Goal: Information Seeking & Learning: Learn about a topic

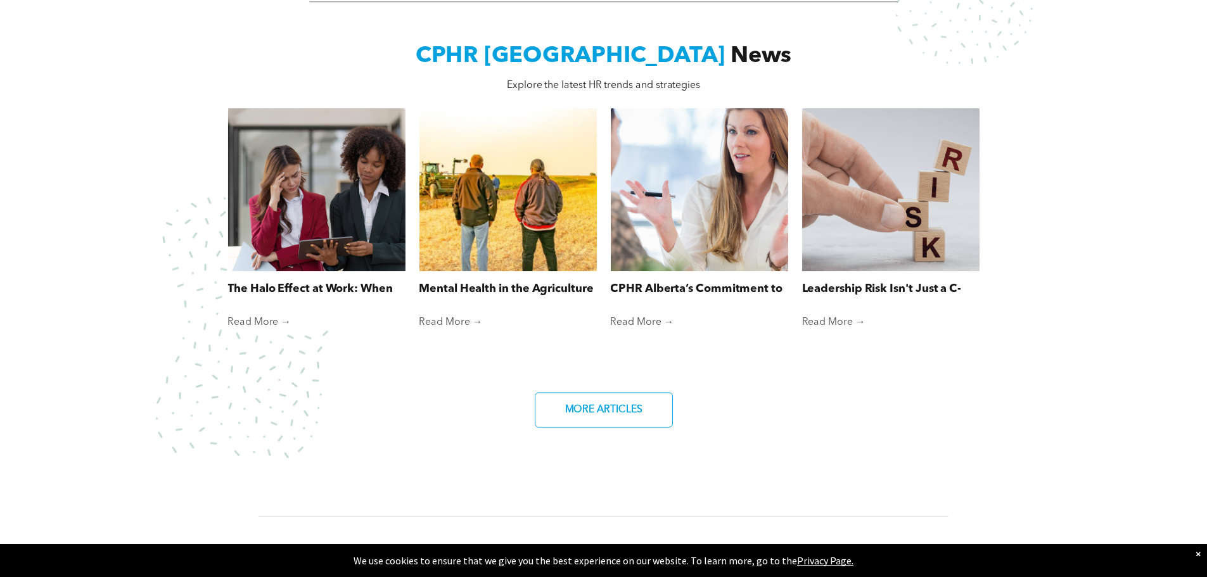
scroll to position [887, 0]
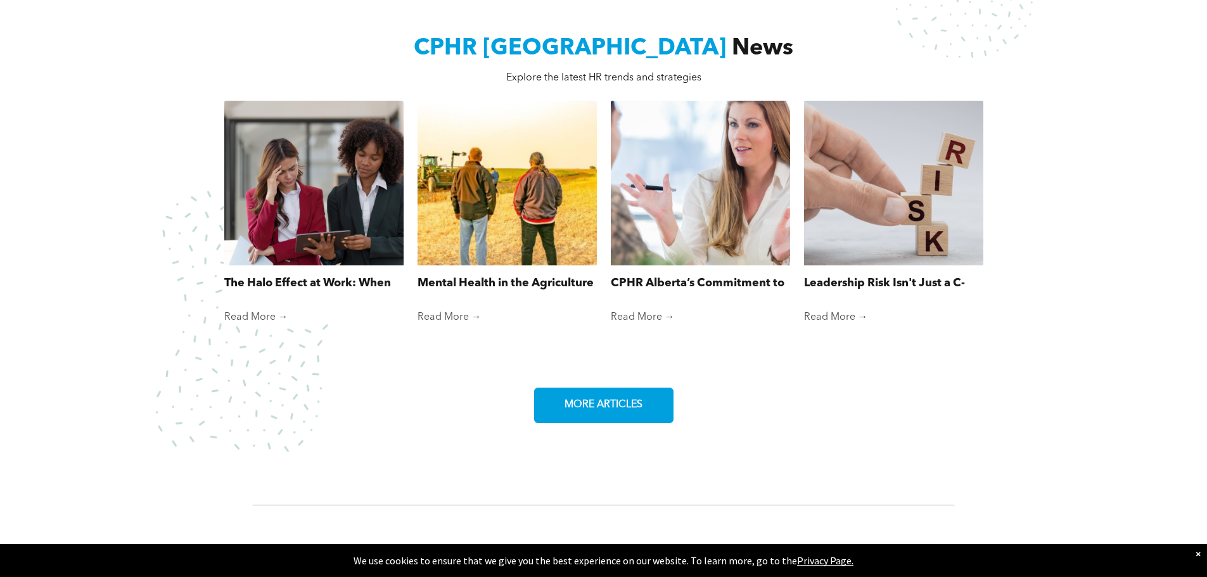
click at [632, 400] on span "MORE ARTICLES" at bounding box center [603, 405] width 87 height 25
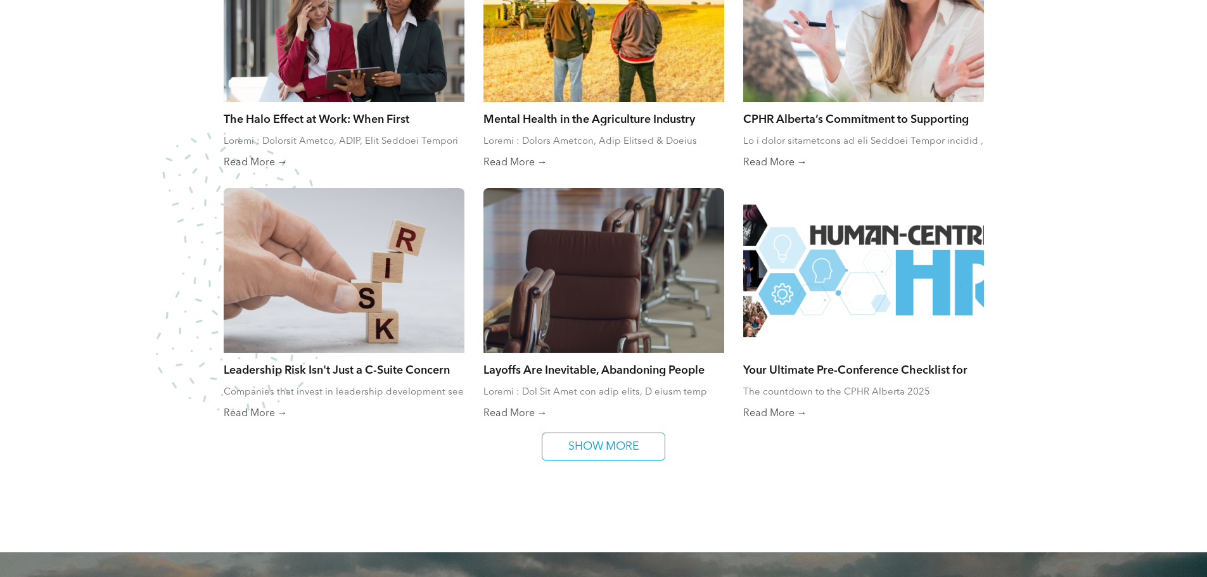
scroll to position [760, 0]
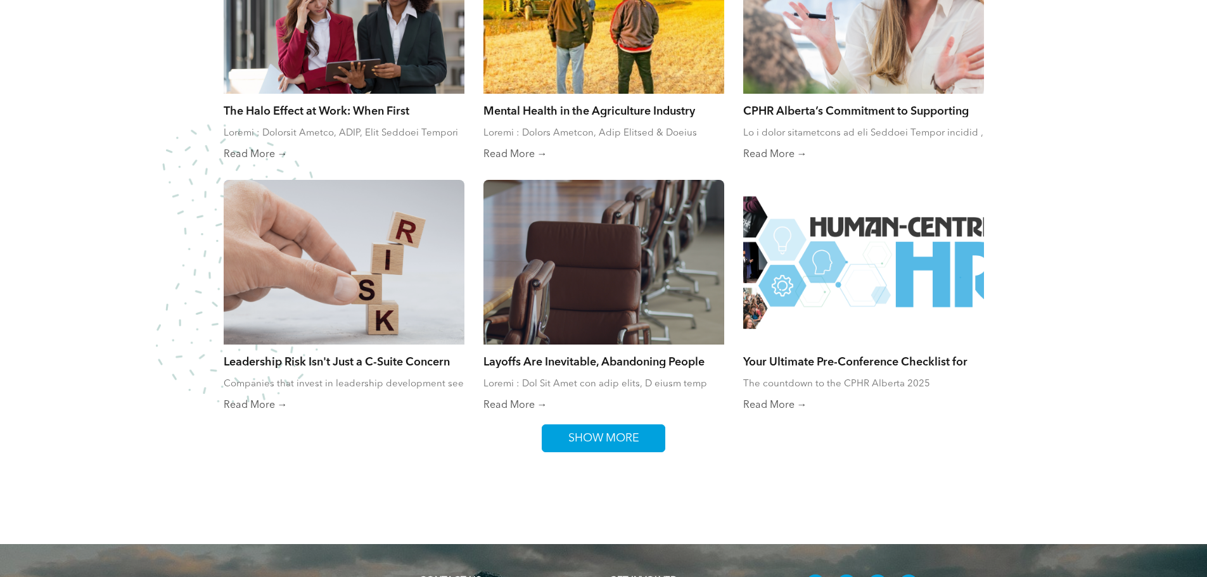
click at [645, 438] on link "SHOW MORE" at bounding box center [604, 438] width 124 height 28
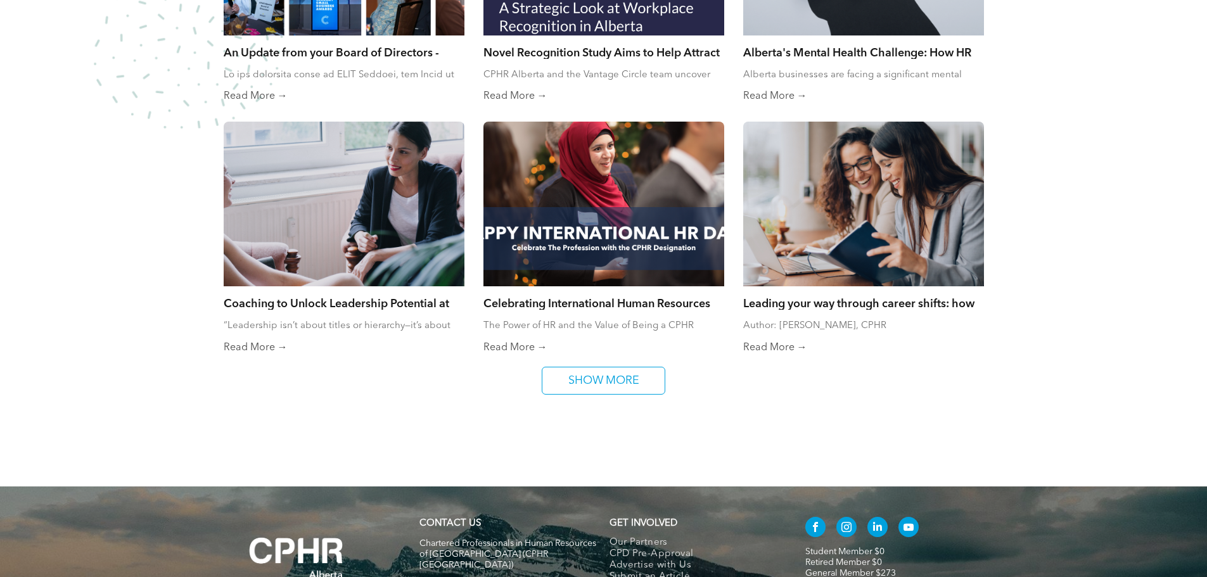
scroll to position [1330, 0]
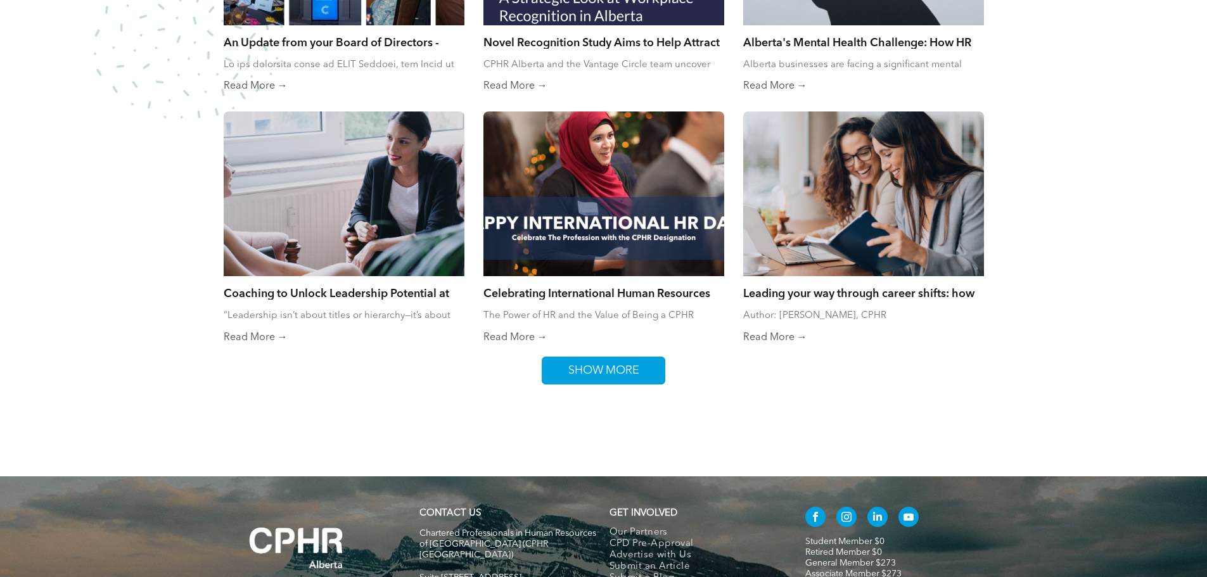
click at [627, 367] on span "SHOW MORE" at bounding box center [604, 370] width 80 height 27
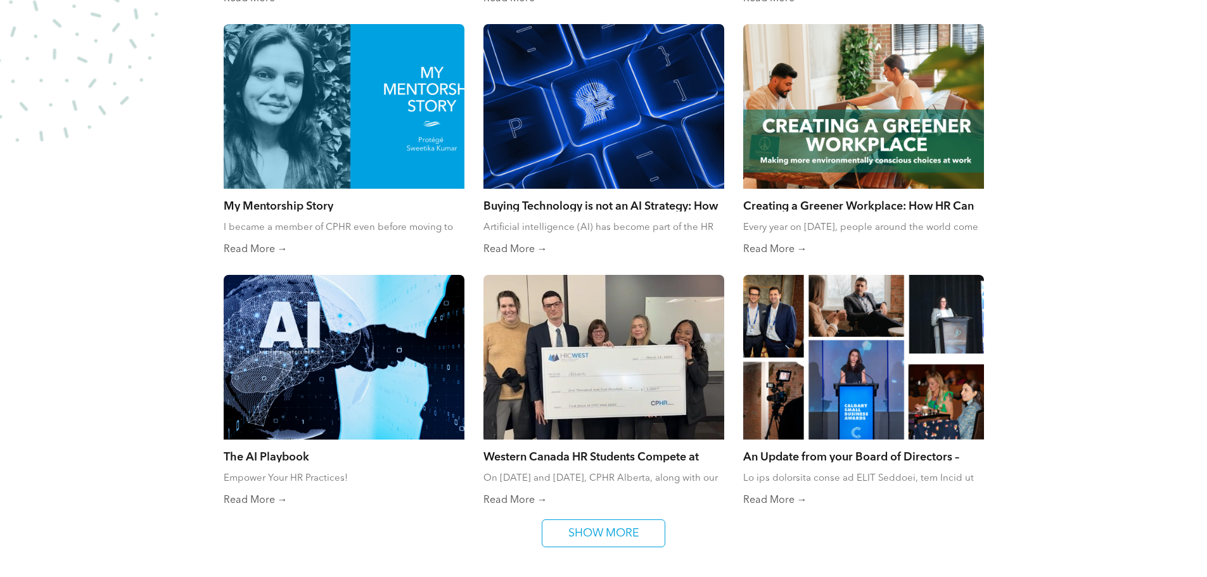
scroll to position [1773, 0]
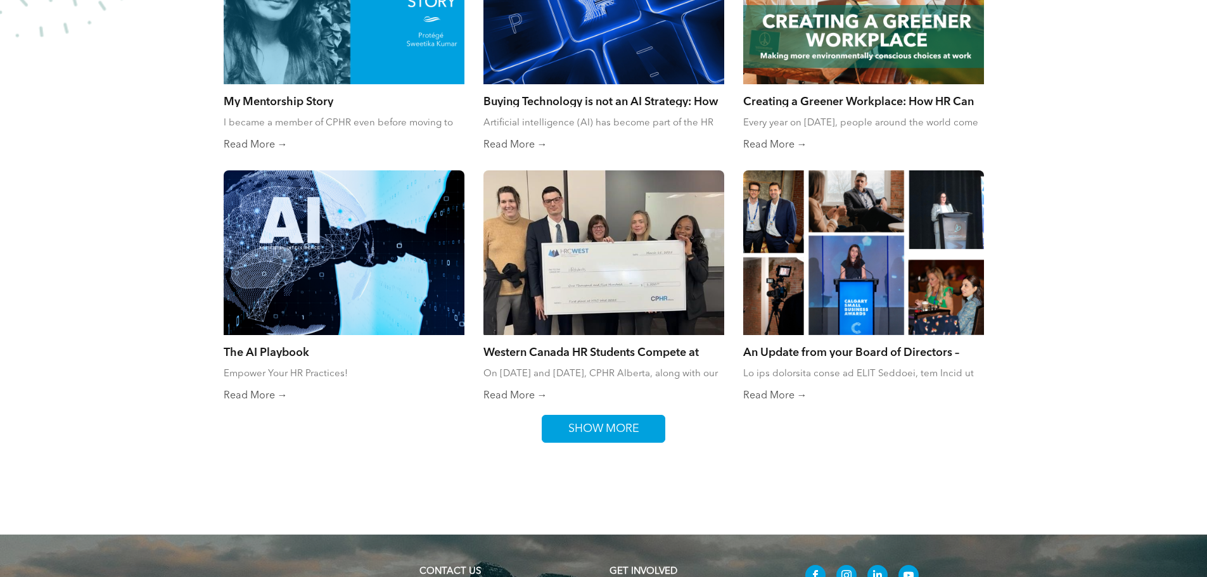
click at [657, 421] on link "SHOW MORE" at bounding box center [604, 429] width 124 height 28
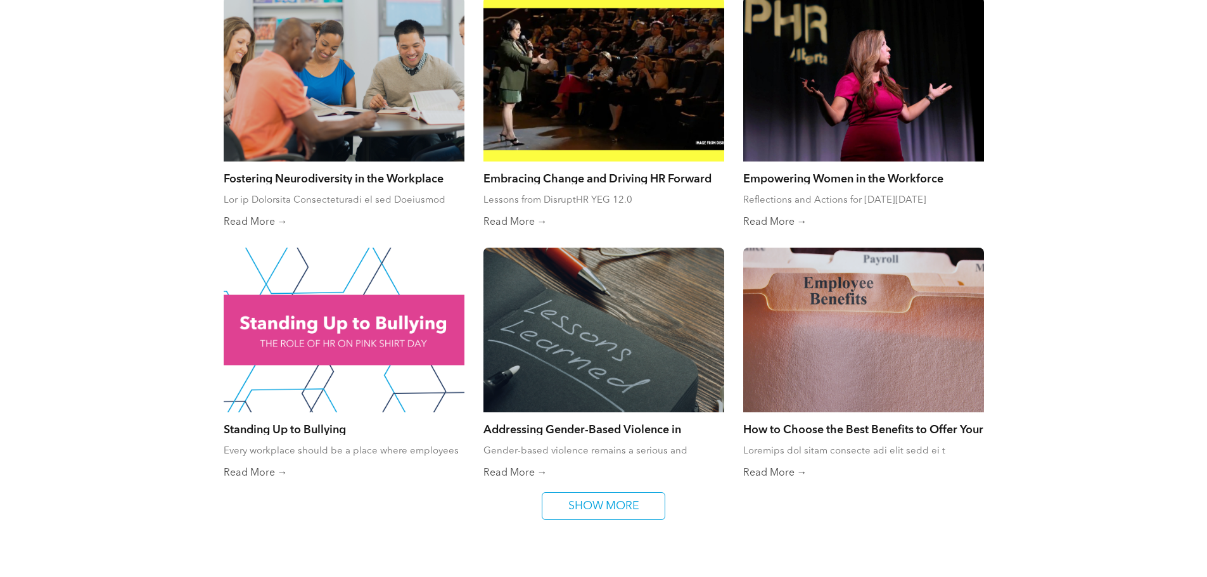
scroll to position [2217, 0]
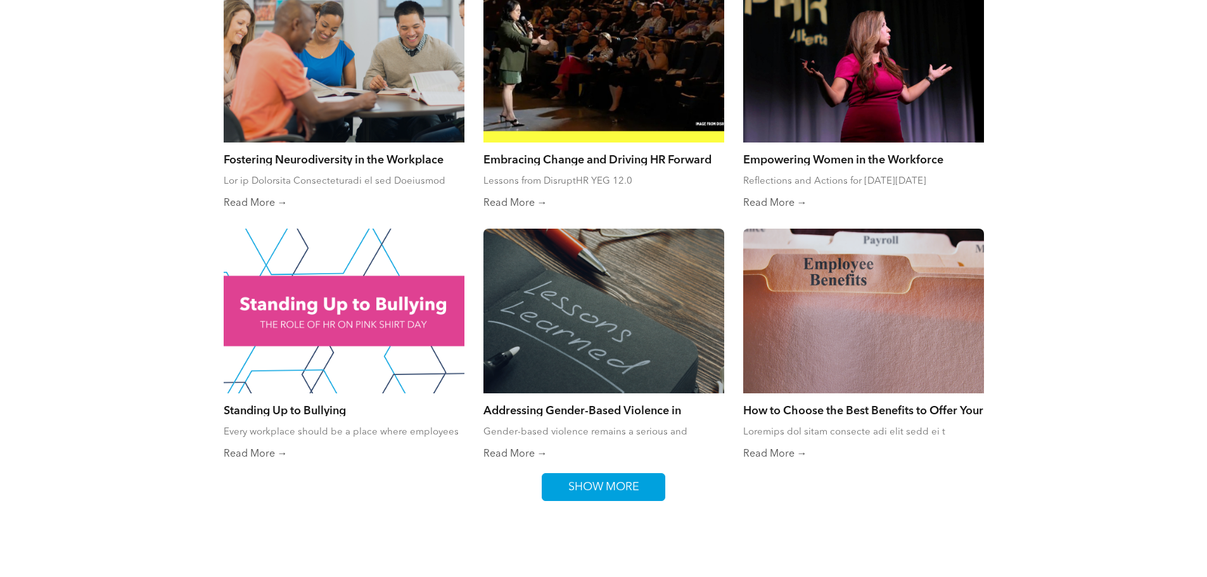
click at [644, 489] on link "SHOW MORE" at bounding box center [604, 487] width 124 height 28
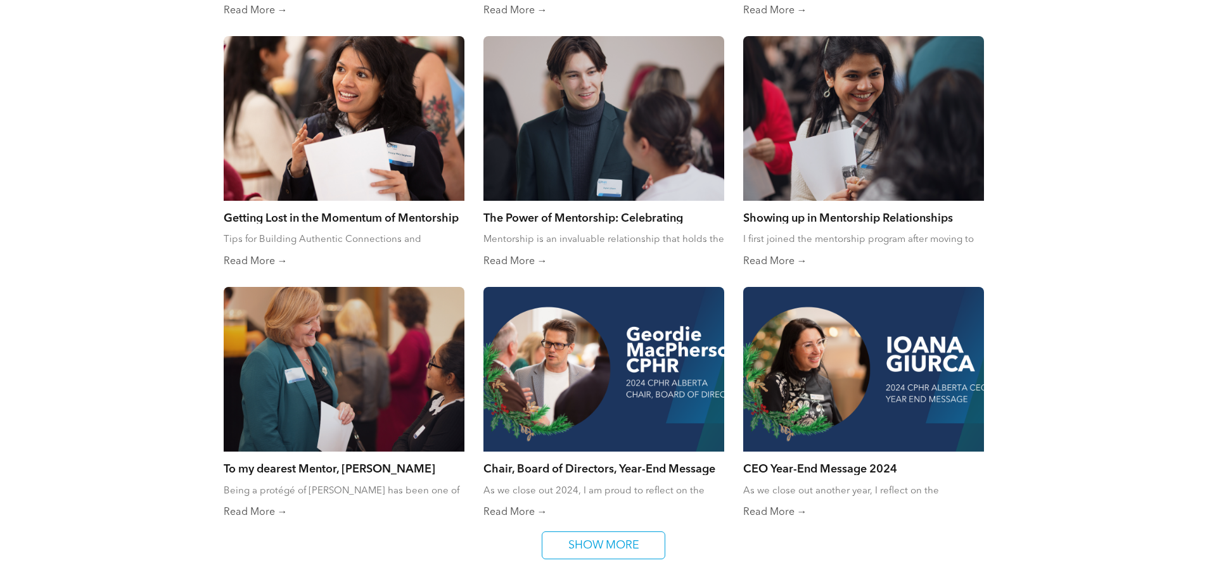
scroll to position [2723, 0]
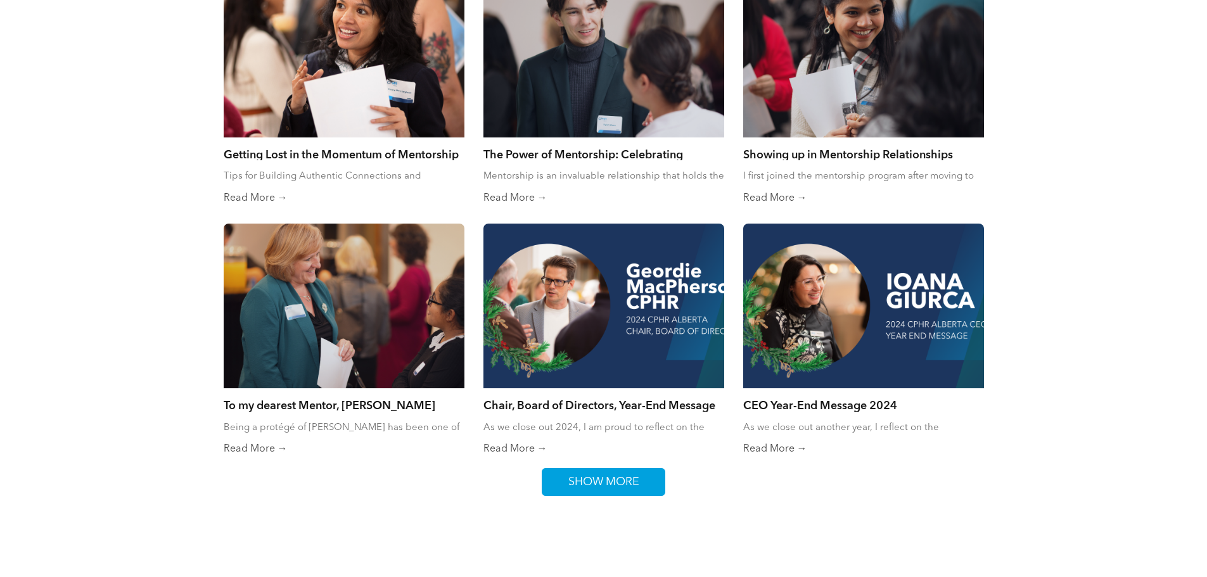
click at [644, 479] on link "SHOW MORE" at bounding box center [604, 482] width 124 height 28
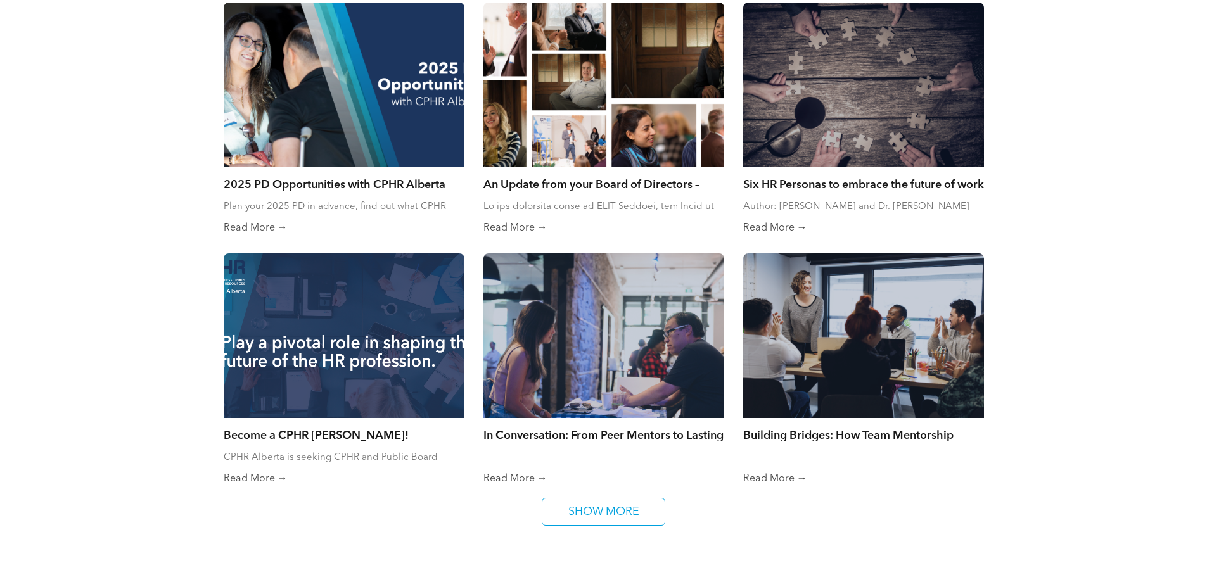
scroll to position [3293, 0]
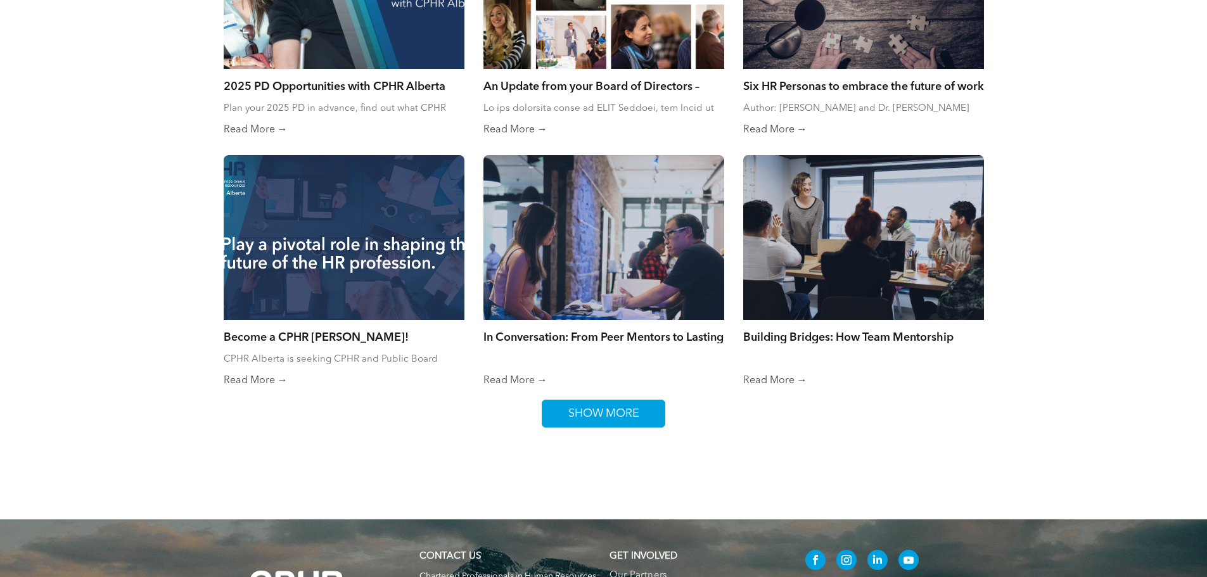
click at [580, 405] on span "SHOW MORE" at bounding box center [604, 413] width 80 height 27
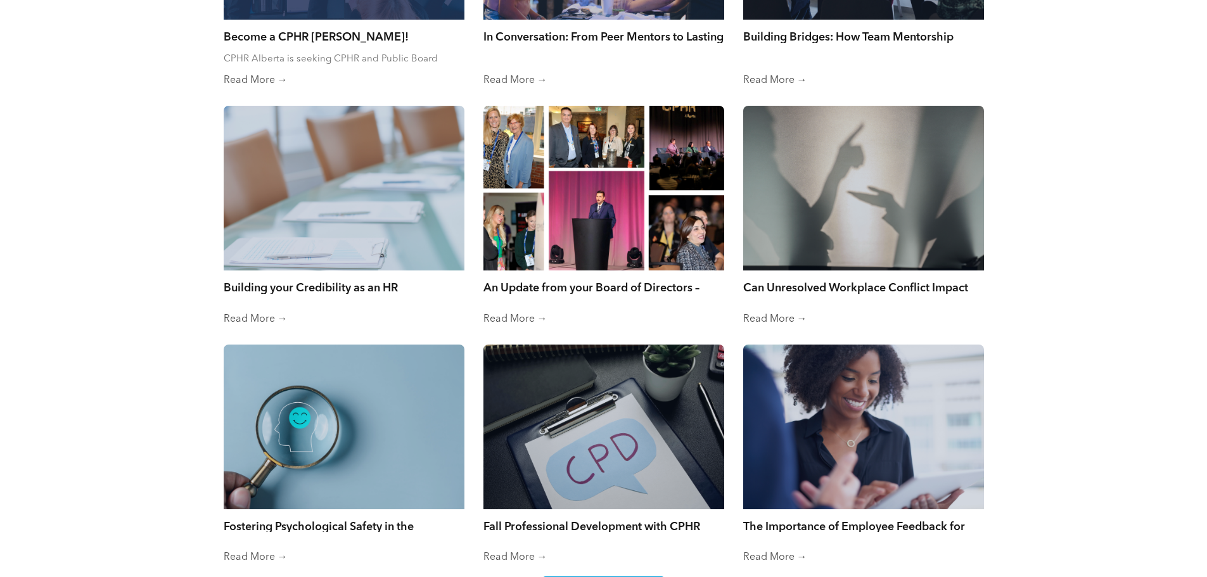
scroll to position [3610, 0]
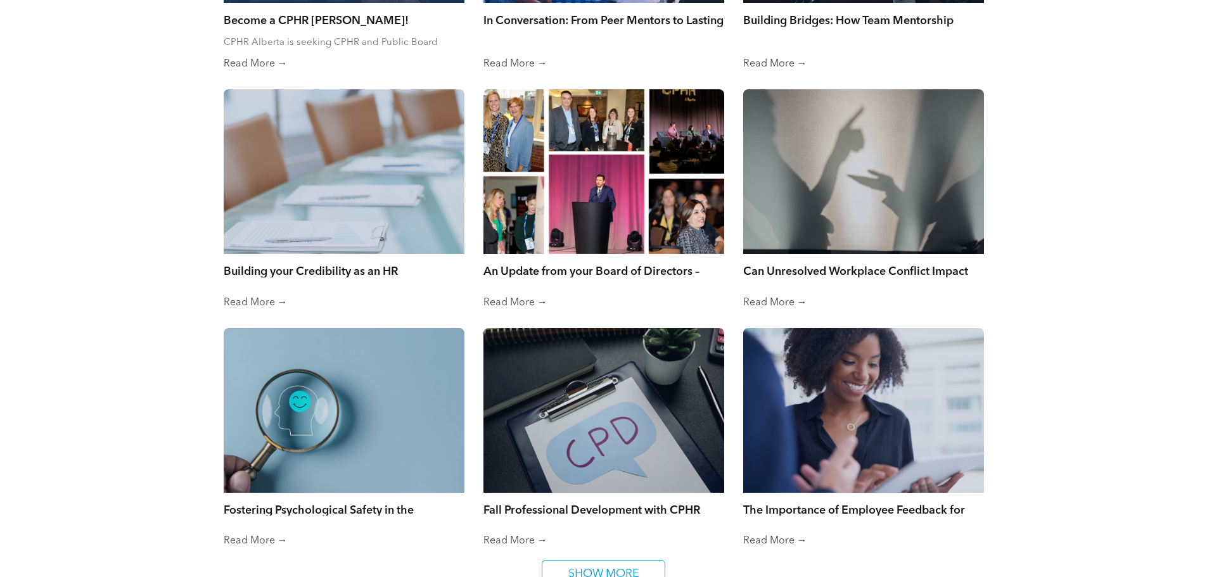
drag, startPoint x: 851, startPoint y: 227, endPoint x: 1048, endPoint y: 217, distance: 197.3
click at [640, 567] on span "SHOW MORE" at bounding box center [604, 574] width 80 height 27
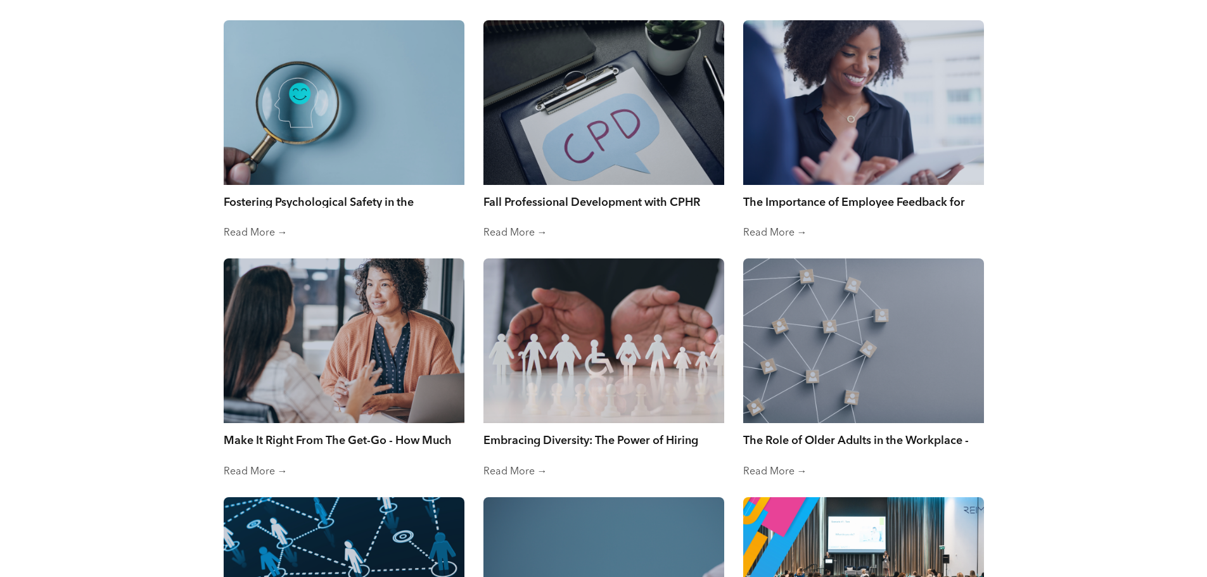
scroll to position [3927, 0]
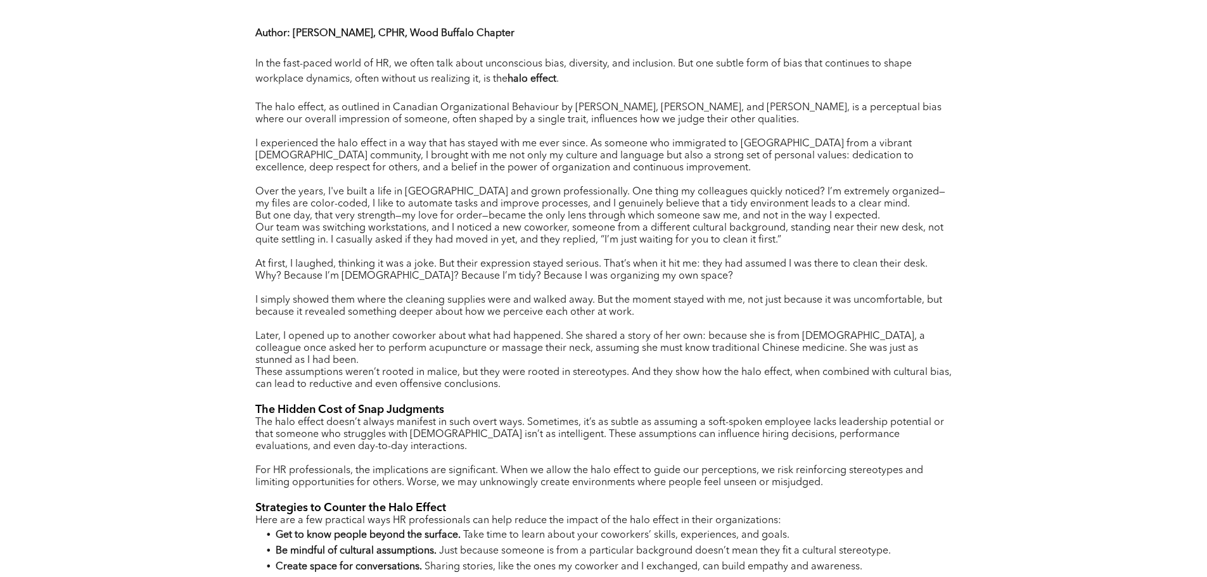
scroll to position [570, 0]
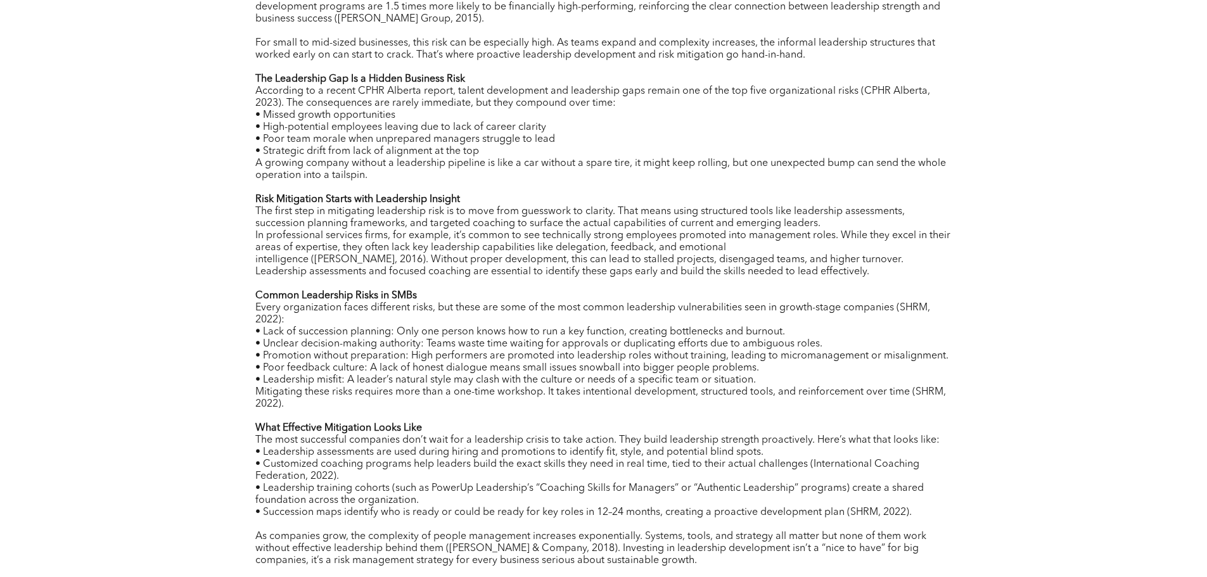
scroll to position [633, 0]
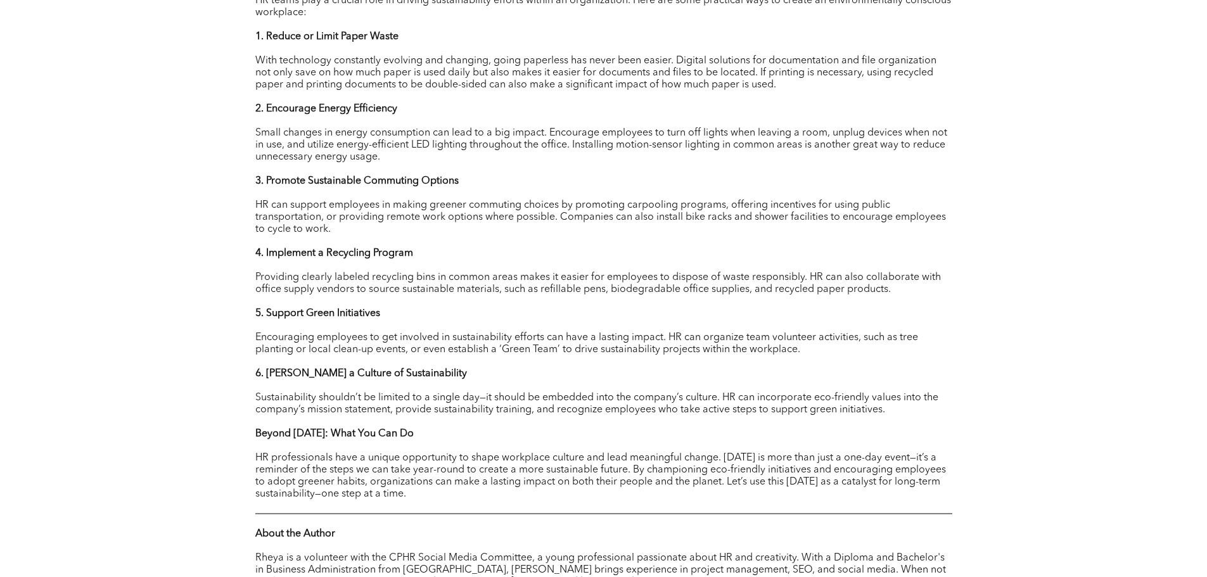
scroll to position [887, 0]
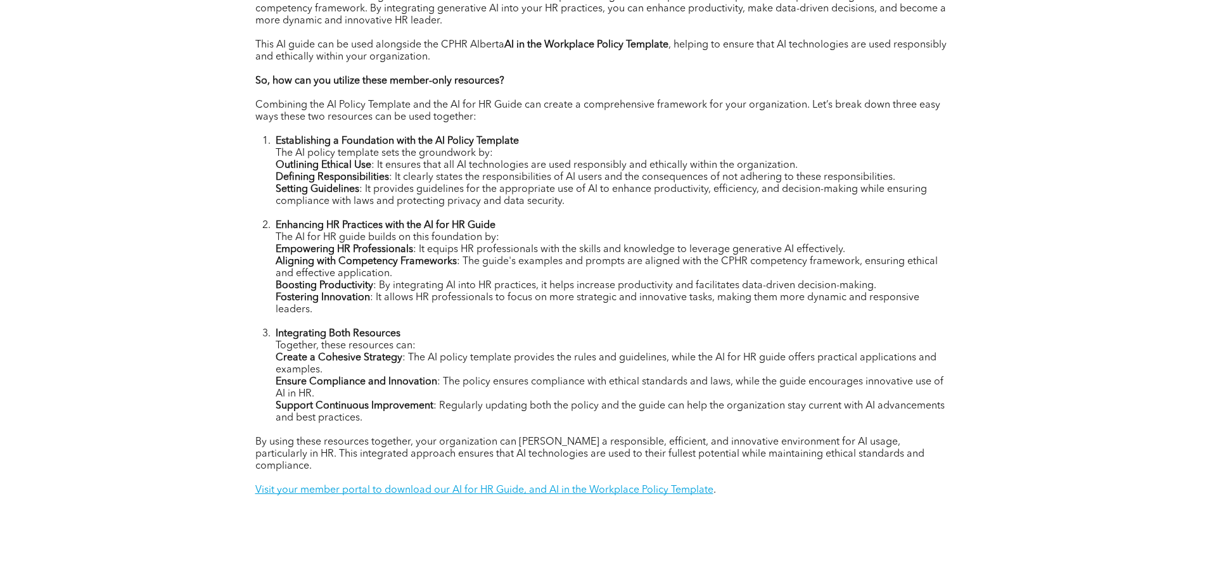
scroll to position [697, 0]
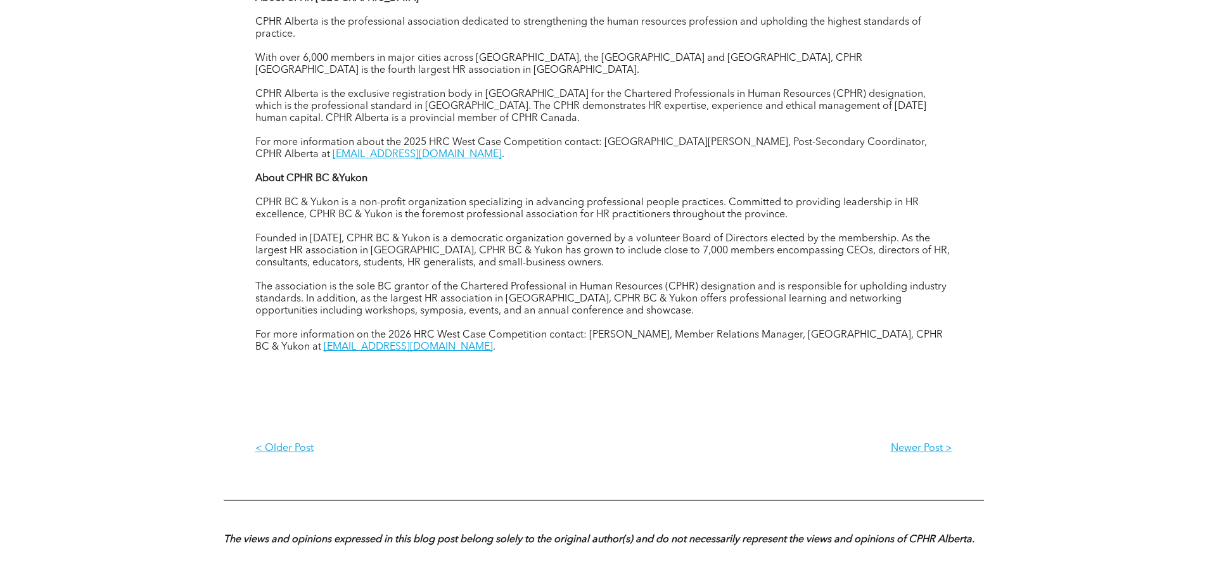
scroll to position [1647, 0]
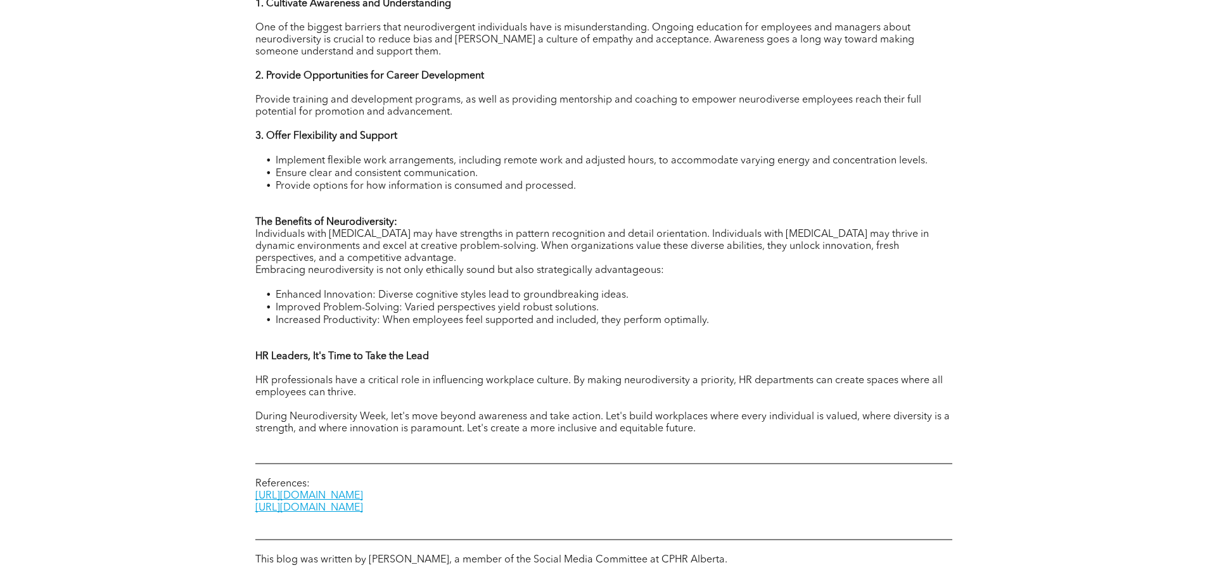
scroll to position [760, 0]
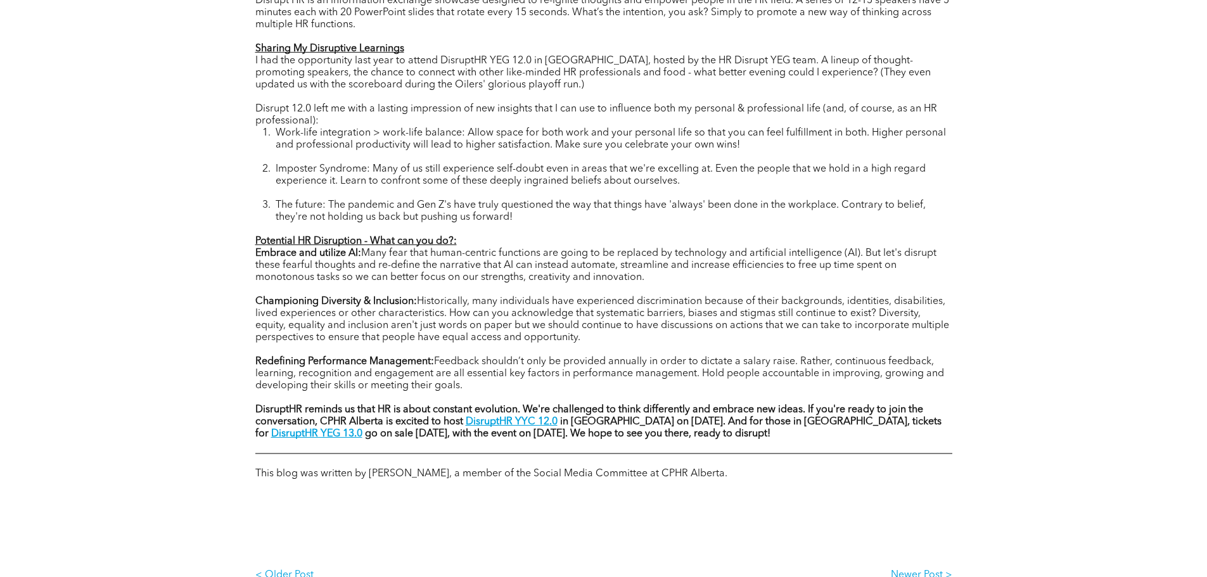
scroll to position [697, 0]
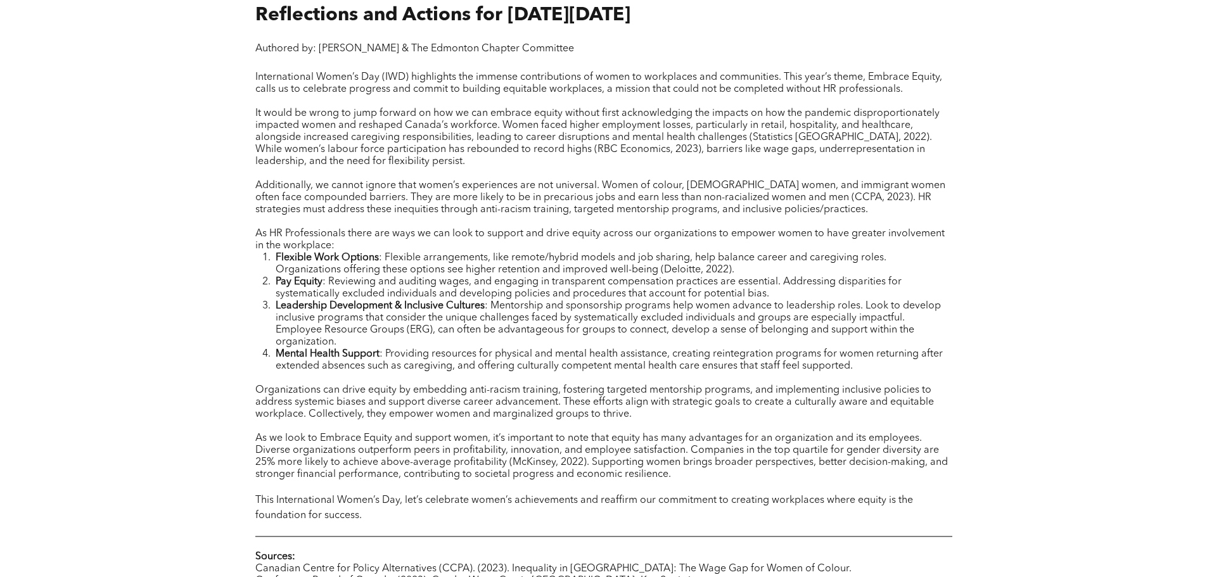
scroll to position [570, 0]
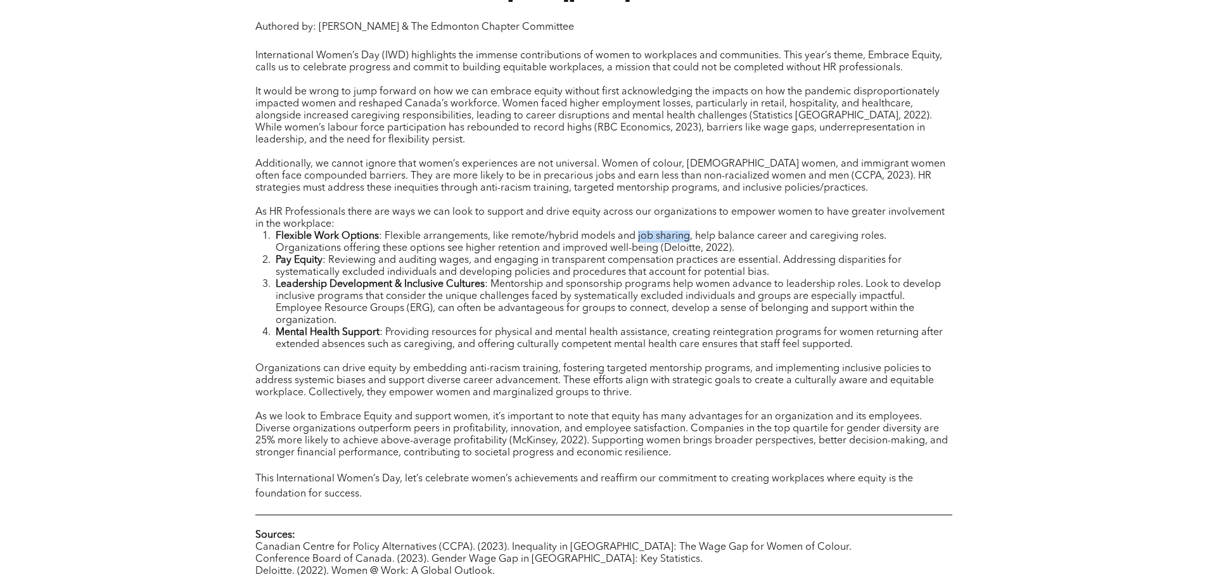
drag, startPoint x: 637, startPoint y: 236, endPoint x: 688, endPoint y: 236, distance: 51.3
click at [688, 236] on span ": Flexible arrangements, like remote/hybrid models and job sharing, help balanc…" at bounding box center [581, 242] width 611 height 22
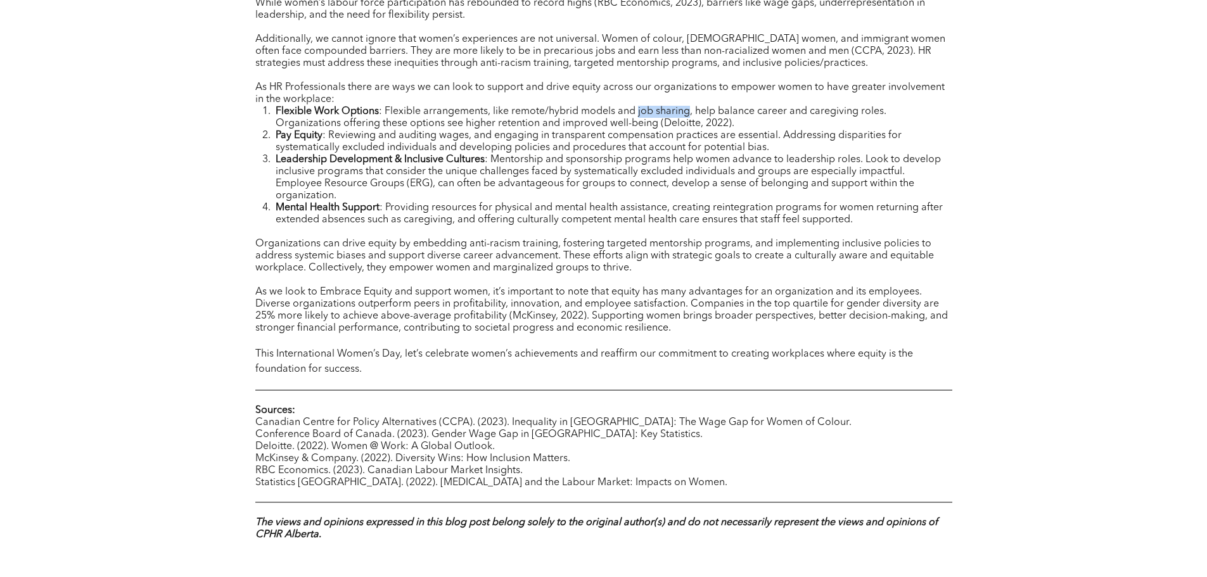
scroll to position [697, 0]
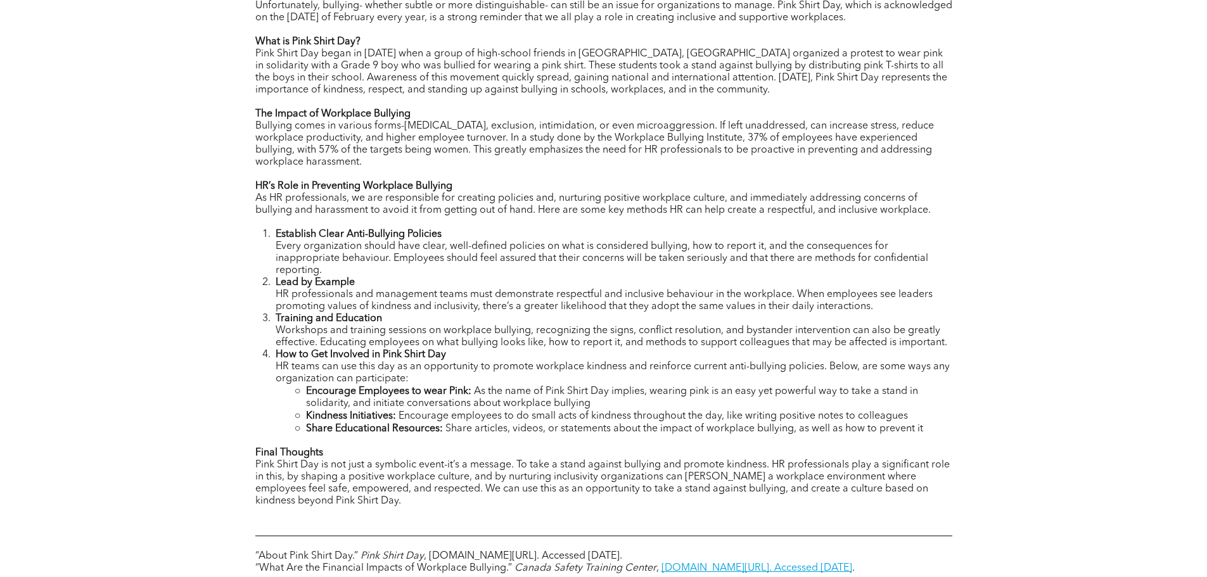
scroll to position [633, 0]
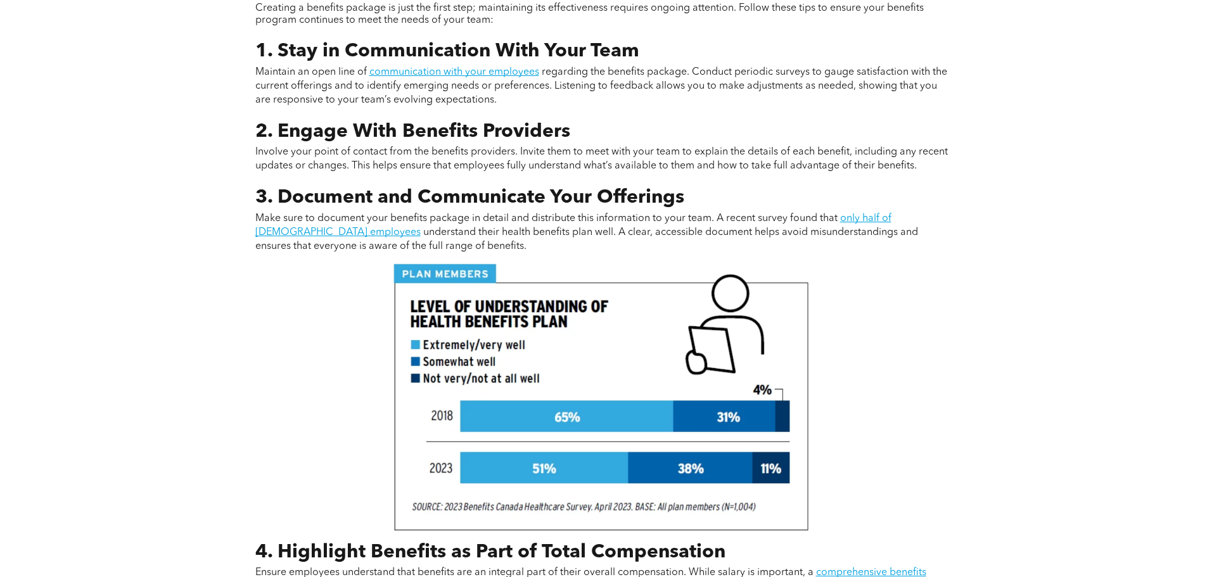
scroll to position [1457, 0]
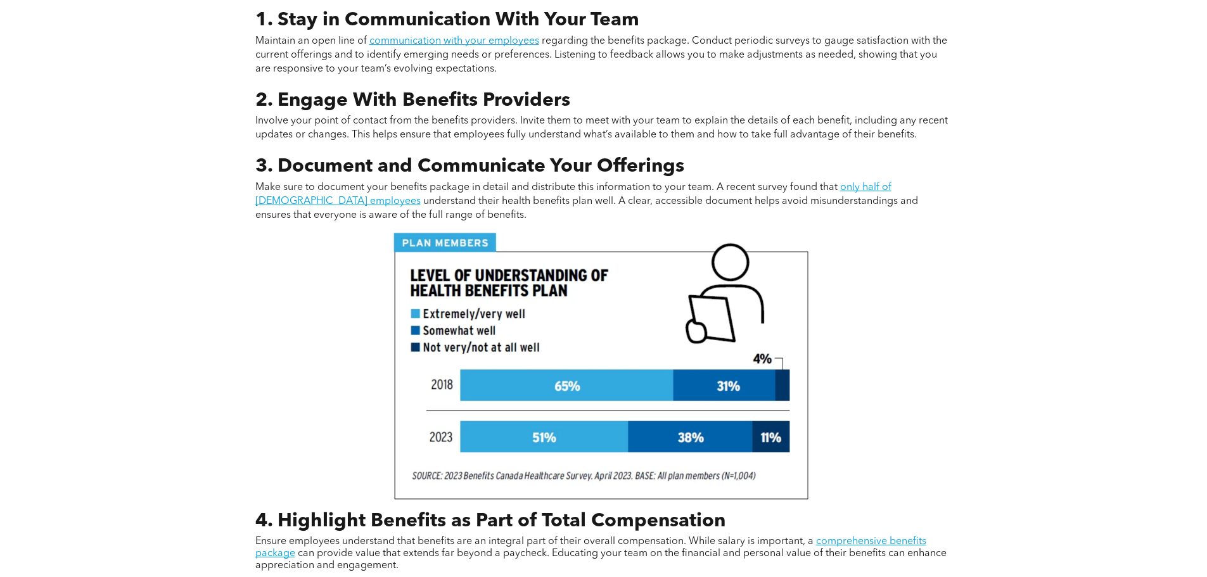
click at [732, 323] on img at bounding box center [600, 365] width 421 height 272
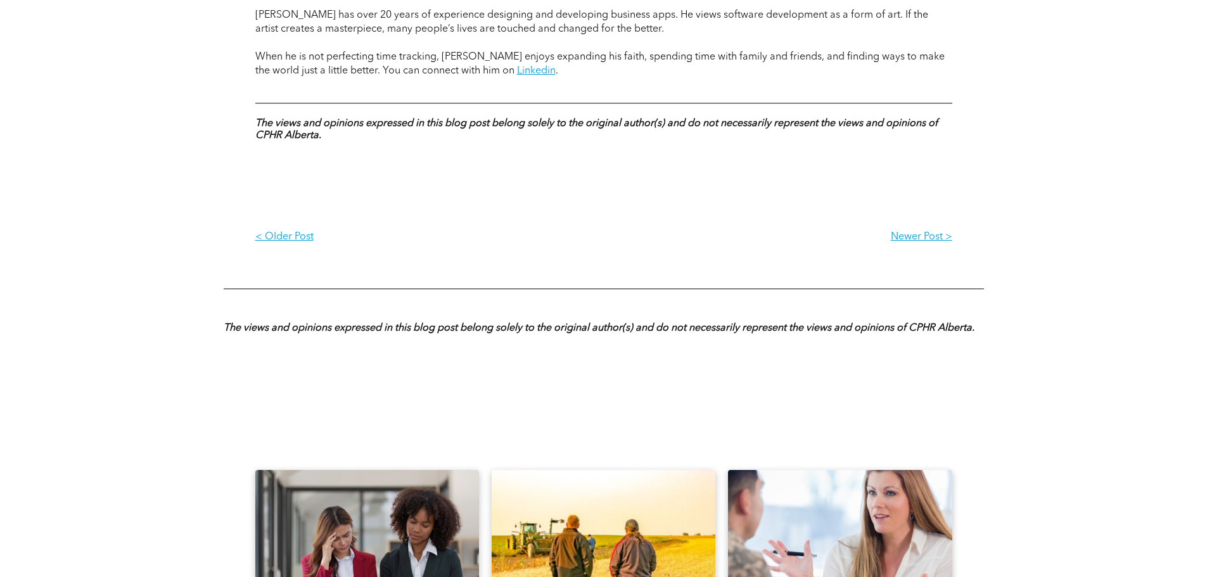
scroll to position [2153, 0]
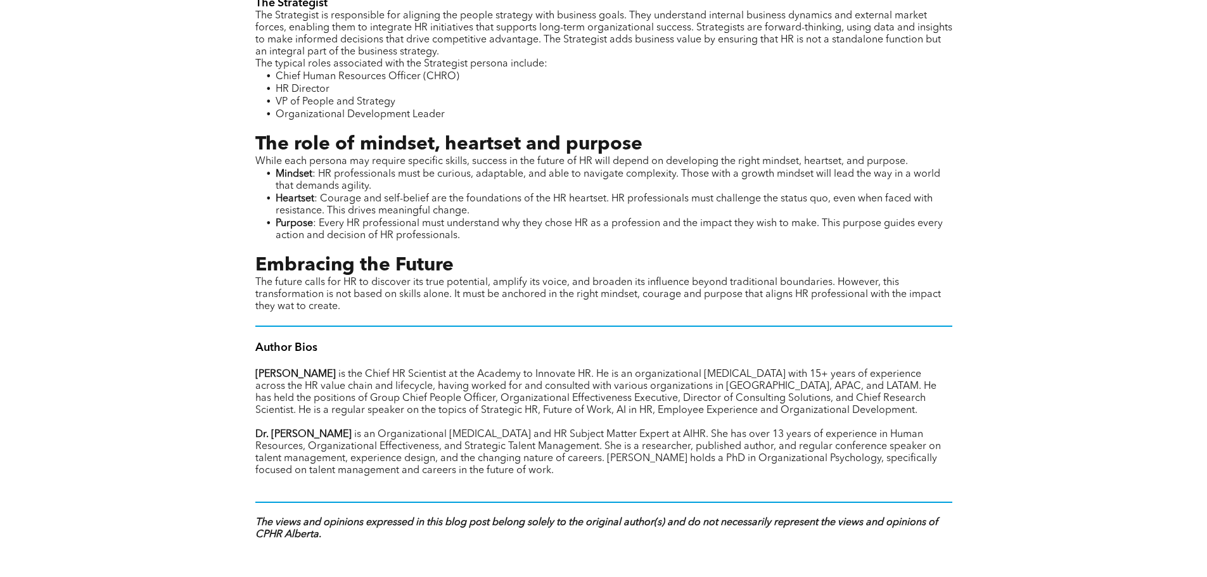
scroll to position [1773, 0]
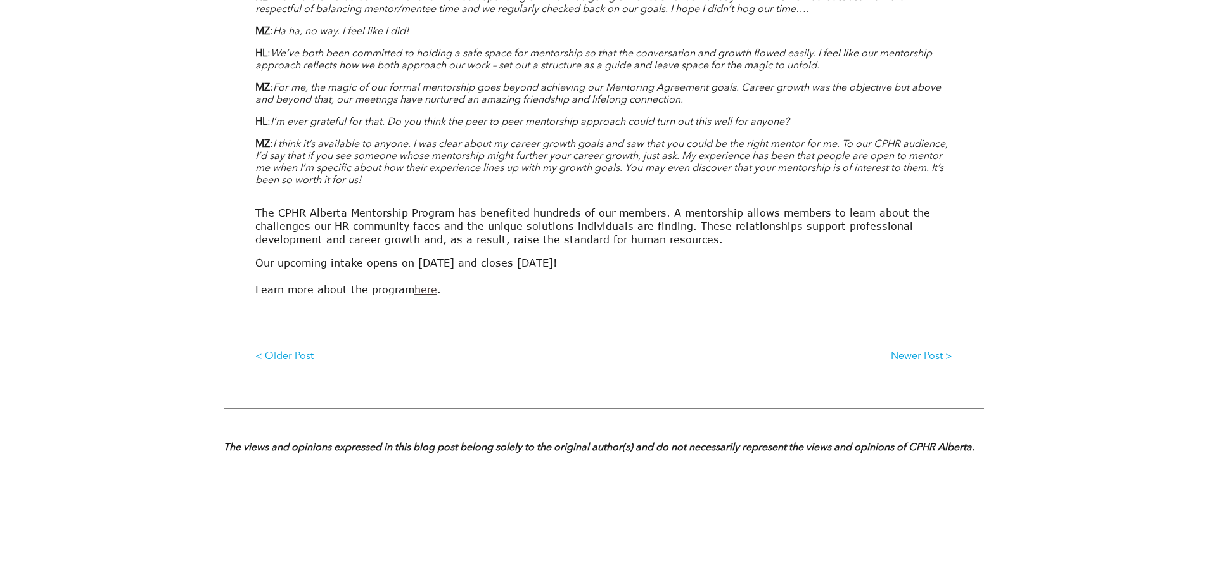
scroll to position [887, 0]
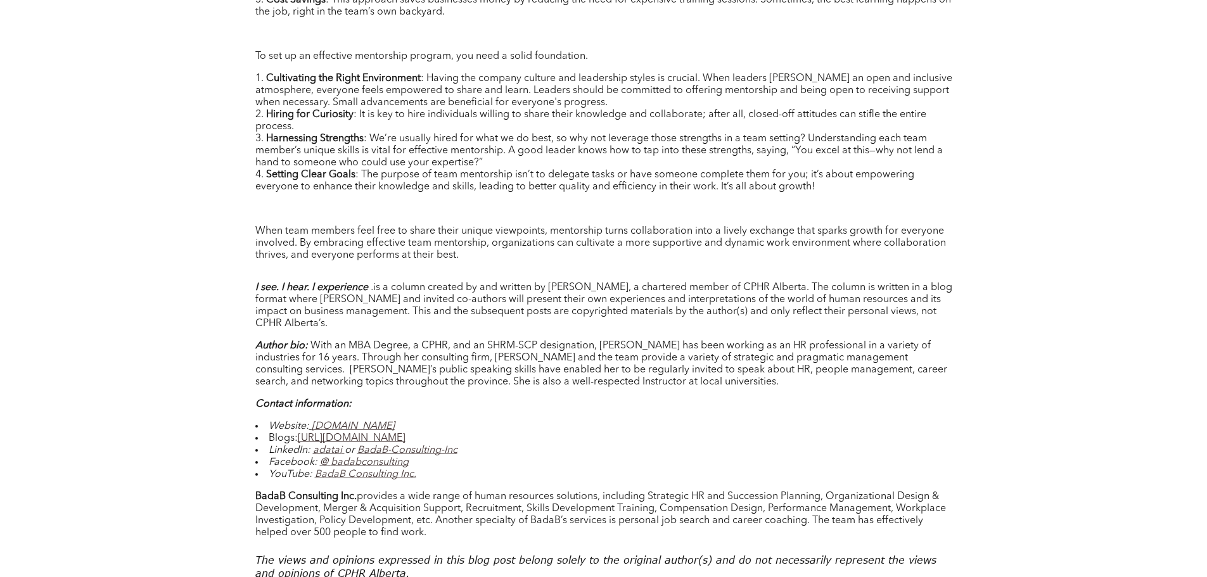
scroll to position [950, 0]
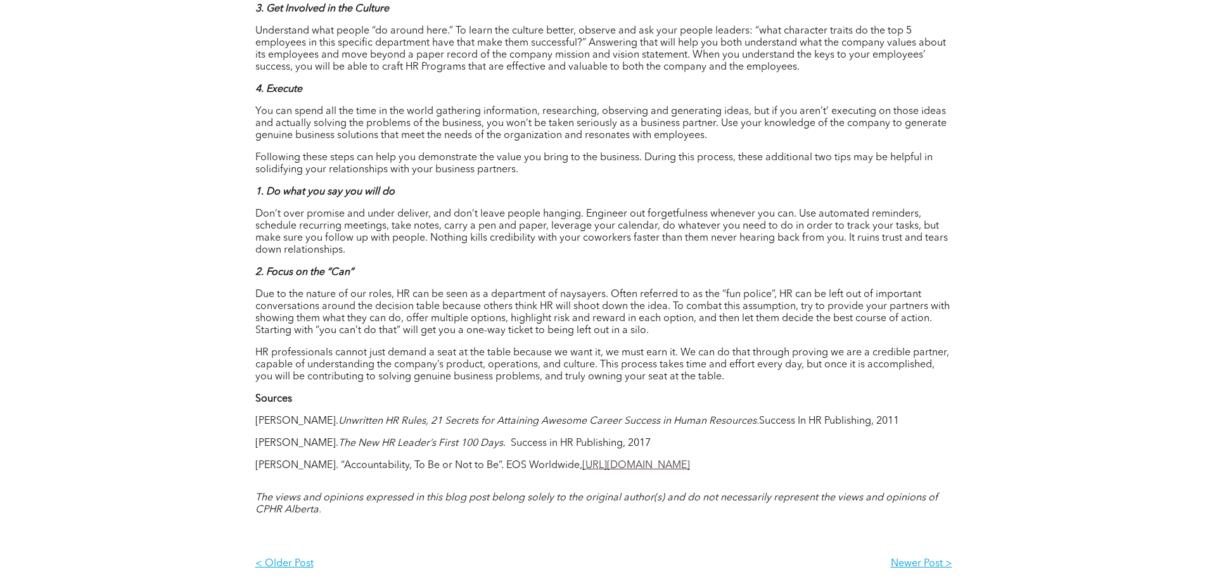
scroll to position [1013, 0]
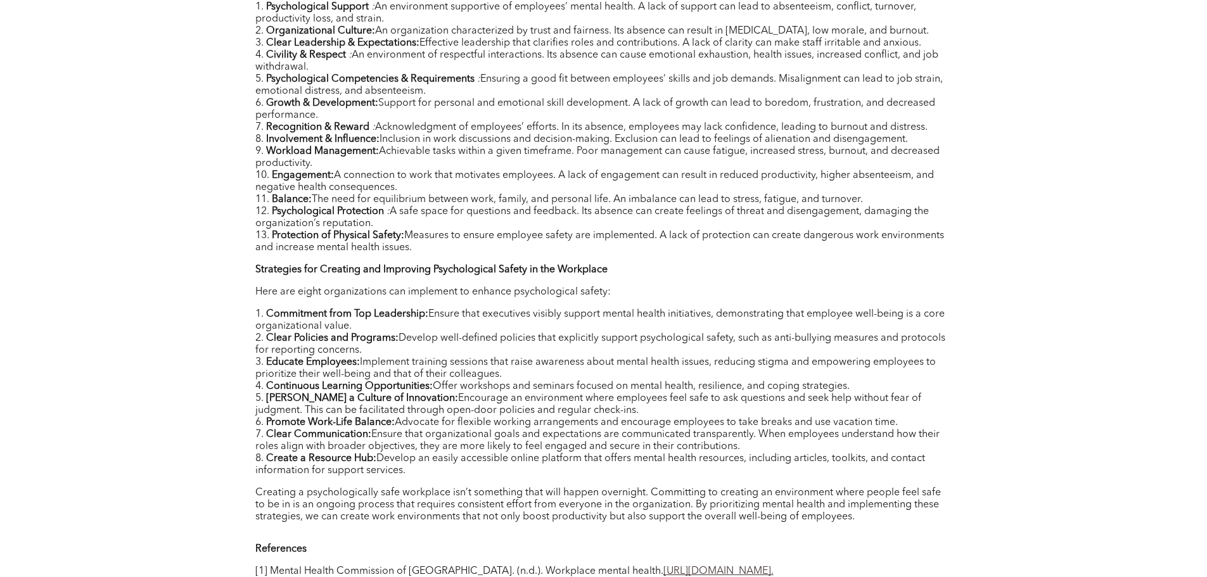
scroll to position [697, 0]
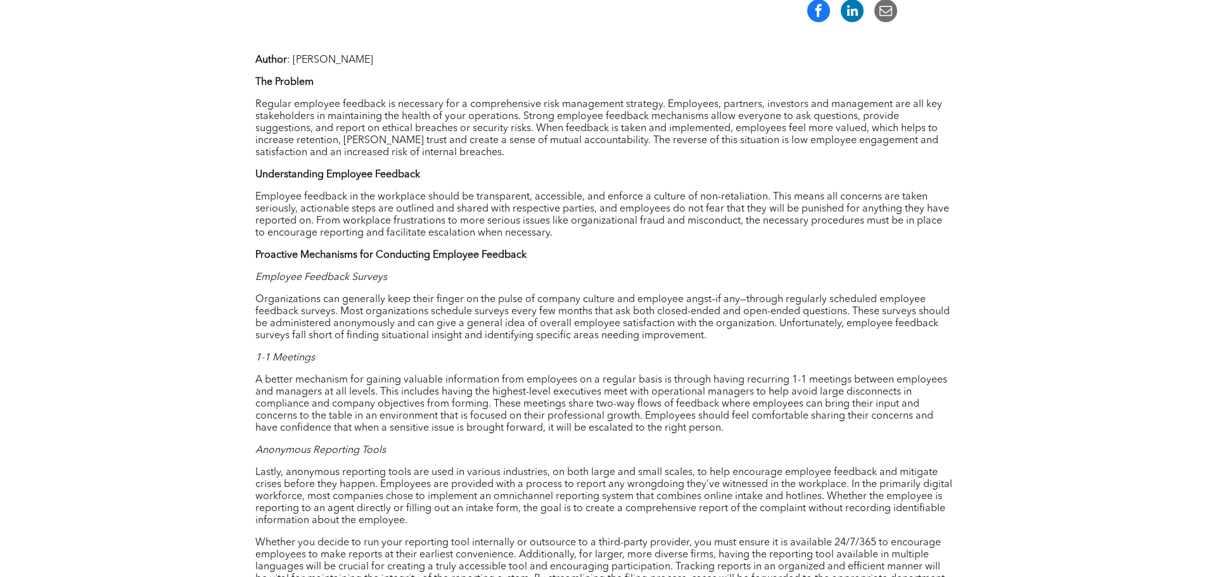
scroll to position [507, 0]
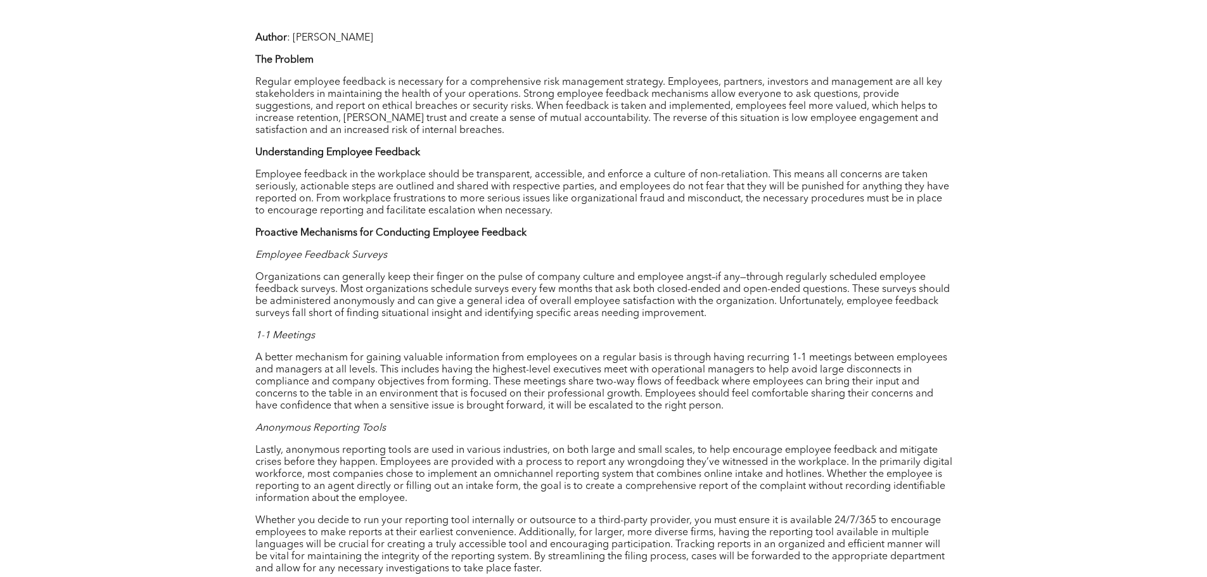
click at [907, 316] on p "Organizations can generally keep their finger on the pulse of company culture a…" at bounding box center [603, 296] width 697 height 48
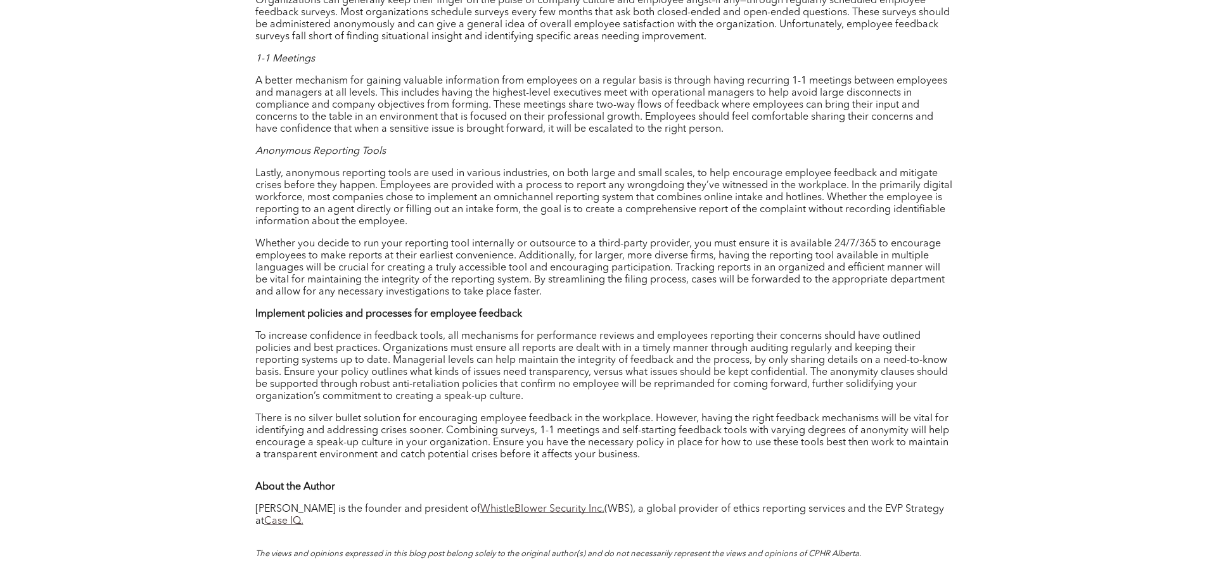
scroll to position [823, 0]
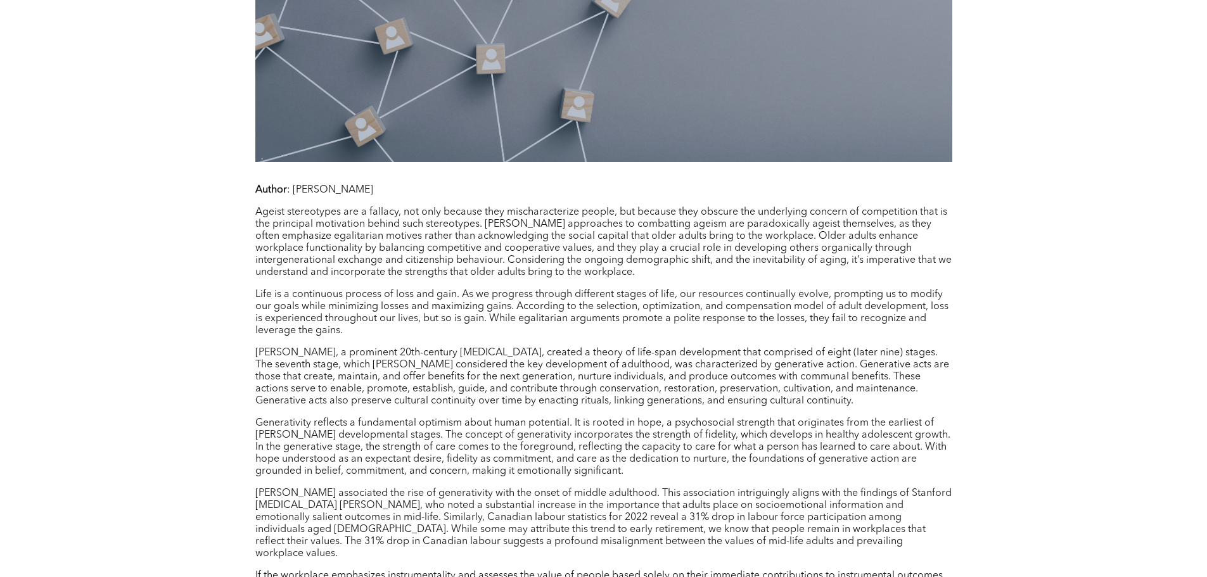
scroll to position [1013, 0]
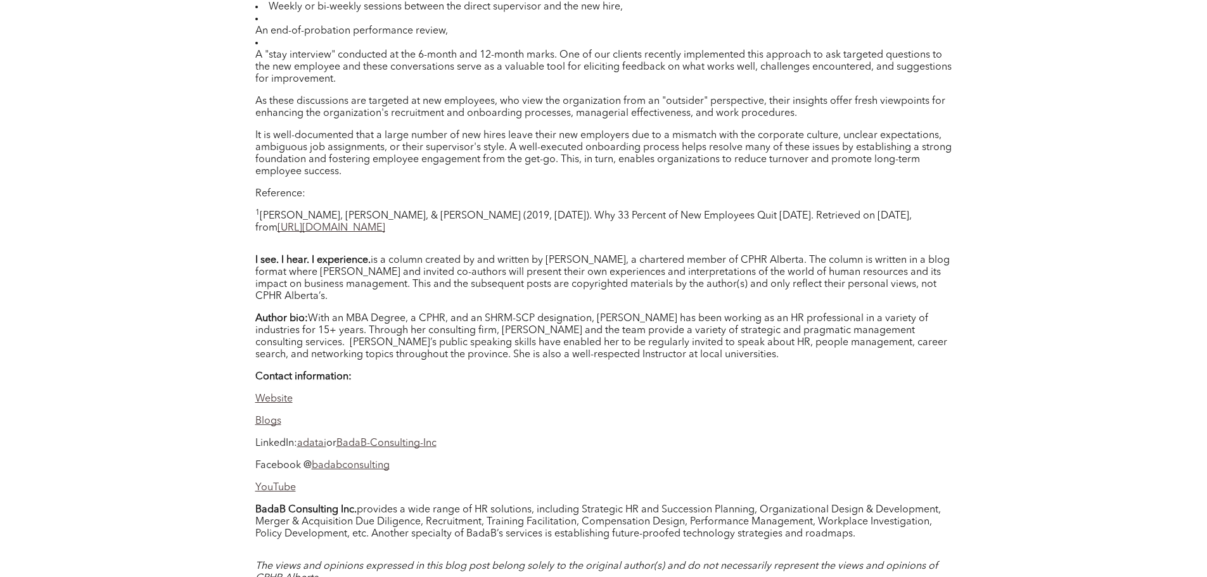
scroll to position [1140, 0]
